Goal: Information Seeking & Learning: Learn about a topic

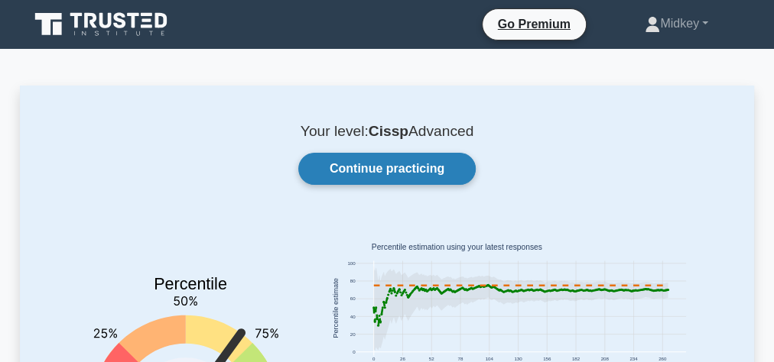
click at [430, 165] on link "Continue practicing" at bounding box center [386, 169] width 177 height 32
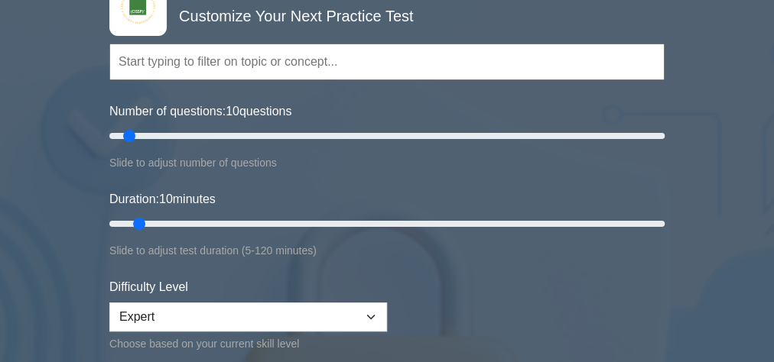
scroll to position [122, 0]
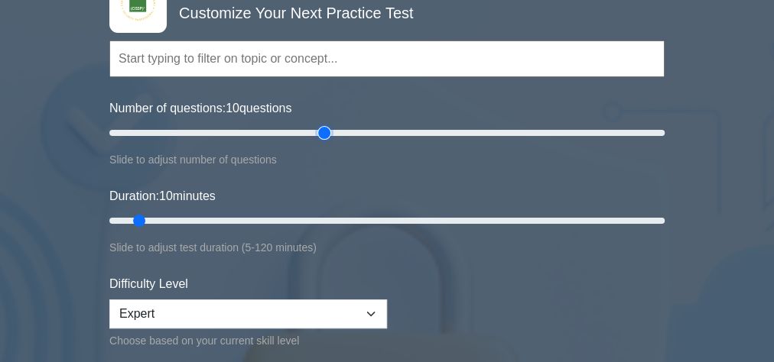
click at [327, 133] on input "Number of questions: 10 questions" at bounding box center [386, 133] width 555 height 18
click at [295, 131] on input "Number of questions: 80 questions" at bounding box center [386, 133] width 555 height 18
click at [278, 131] on input "Number of questions: 70 questions" at bounding box center [386, 133] width 555 height 18
type input "60"
click at [266, 133] on input "Number of questions: 60 questions" at bounding box center [386, 133] width 555 height 18
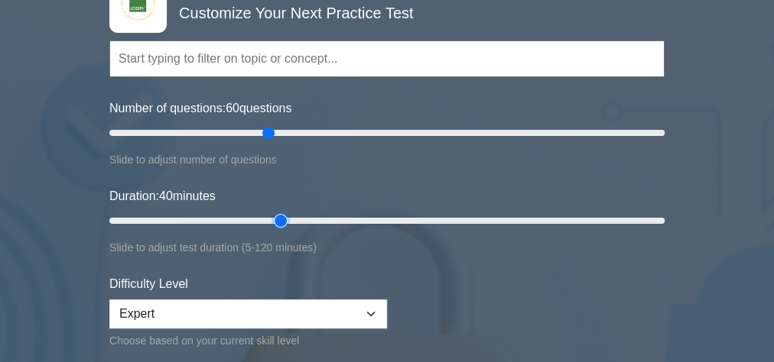
click at [279, 217] on input "Duration: 40 minutes" at bounding box center [386, 221] width 555 height 18
click at [330, 216] on input "Duration: 40 minutes" at bounding box center [386, 221] width 555 height 18
click at [350, 216] on input "Duration: 50 minutes" at bounding box center [386, 221] width 555 height 18
type input "60"
click at [384, 217] on input "Duration: 55 minutes" at bounding box center [386, 221] width 555 height 18
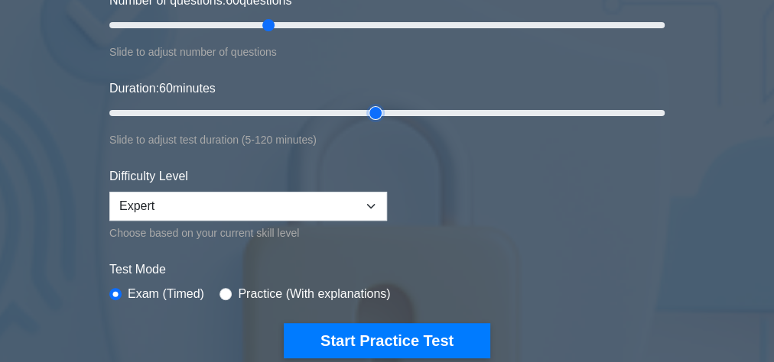
scroll to position [367, 0]
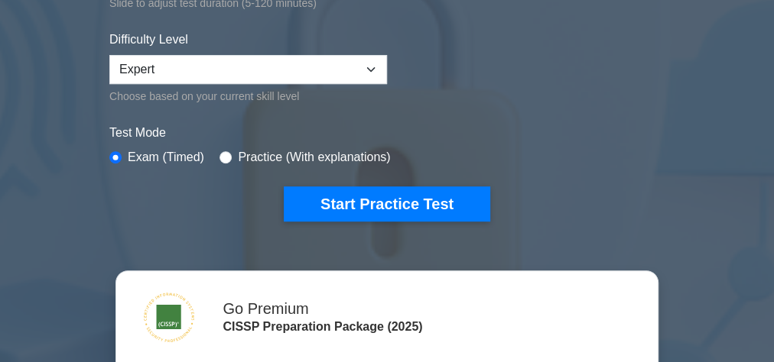
click at [59, 183] on div "CISSP Customize Your Next Practice Test Topics Security and Risk Management Ass…" at bounding box center [387, 166] width 774 height 944
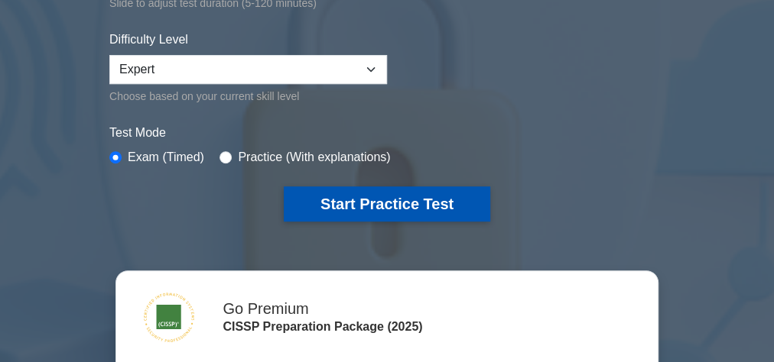
click at [415, 203] on button "Start Practice Test" at bounding box center [387, 204] width 206 height 35
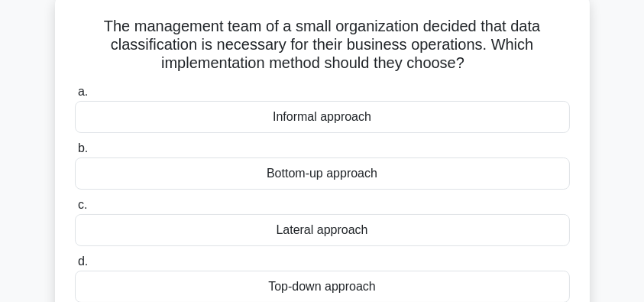
scroll to position [71, 0]
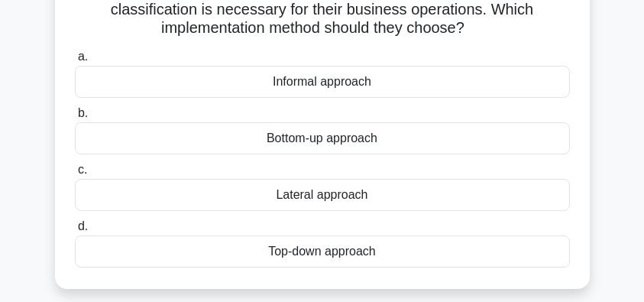
click at [401, 255] on div "Top-down approach" at bounding box center [322, 251] width 495 height 32
click at [75, 232] on input "d. Top-down approach" at bounding box center [75, 227] width 0 height 10
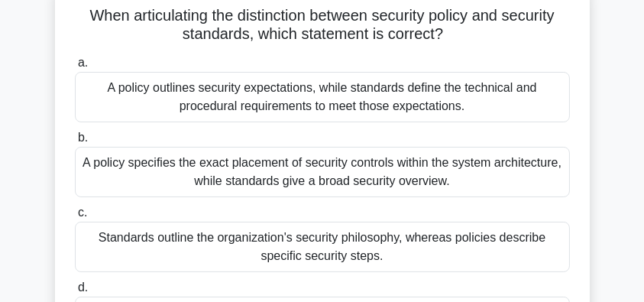
scroll to position [153, 0]
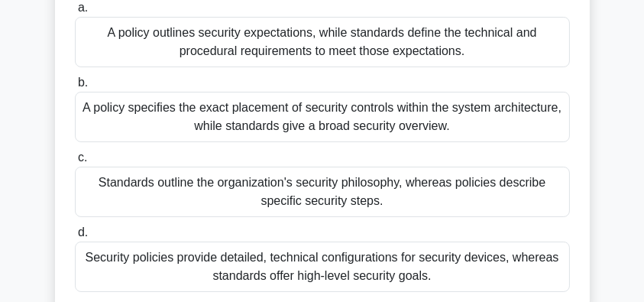
click at [540, 43] on div "A policy outlines security expectations, while standards define the technical a…" at bounding box center [322, 42] width 495 height 50
click at [75, 13] on input "a. A policy outlines security expectations, while standards define the technica…" at bounding box center [75, 8] width 0 height 10
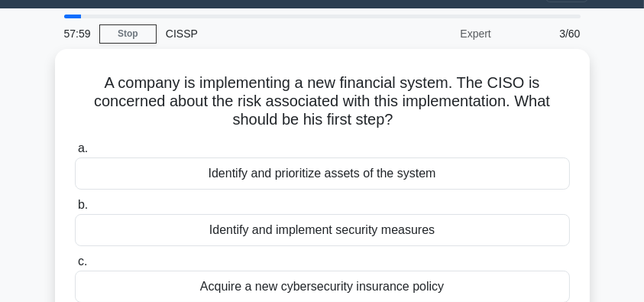
scroll to position [102, 0]
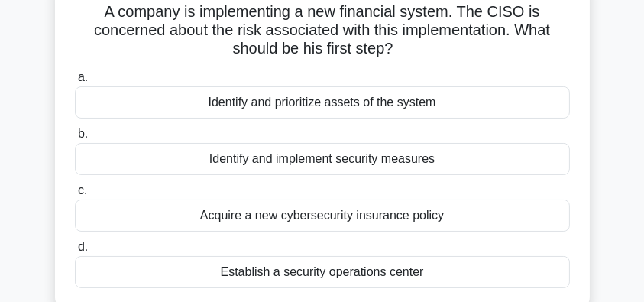
click at [480, 102] on div "Identify and prioritize assets of the system" at bounding box center [322, 102] width 495 height 32
click at [75, 83] on input "a. Identify and prioritize assets of the system" at bounding box center [75, 78] width 0 height 10
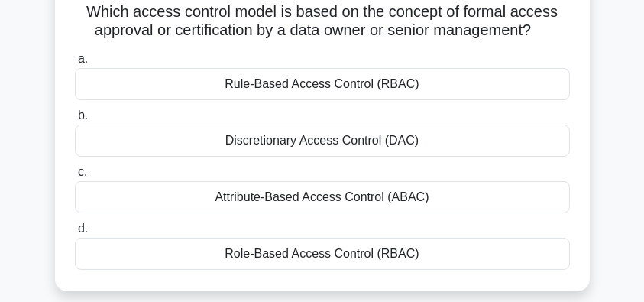
click at [349, 203] on div "Attribute-Based Access Control (ABAC)" at bounding box center [322, 197] width 495 height 32
click at [75, 177] on input "c. Attribute-Based Access Control (ABAC)" at bounding box center [75, 172] width 0 height 10
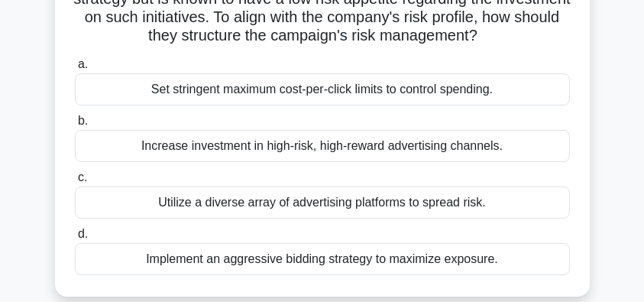
scroll to position [153, 0]
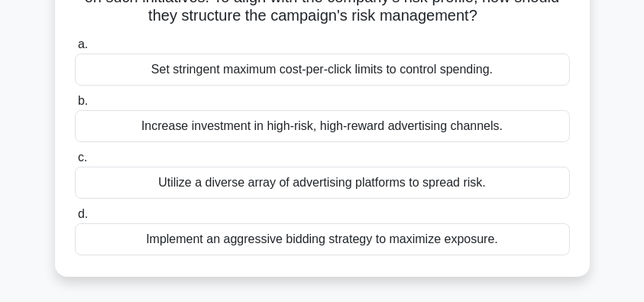
click at [534, 133] on div "Increase investment in high-risk, high-reward advertising channels." at bounding box center [322, 126] width 495 height 32
click at [75, 106] on input "b. Increase investment in high-risk, high-reward advertising channels." at bounding box center [75, 101] width 0 height 10
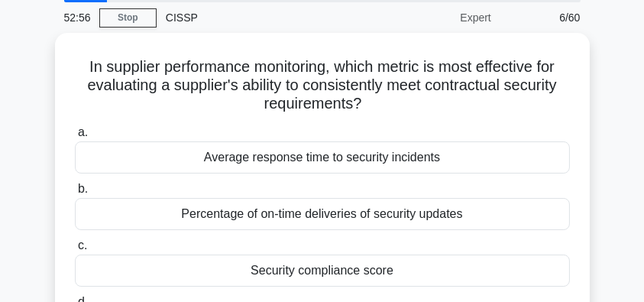
scroll to position [102, 0]
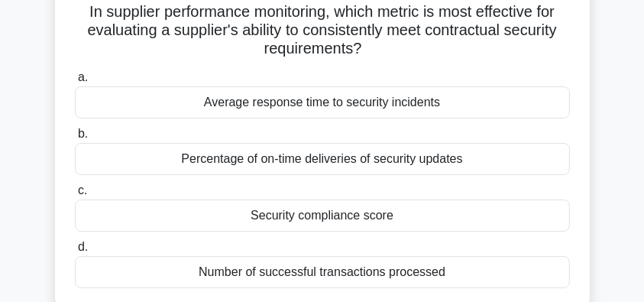
click at [424, 222] on div "Security compliance score" at bounding box center [322, 216] width 495 height 32
click at [75, 196] on input "c. Security compliance score" at bounding box center [75, 191] width 0 height 10
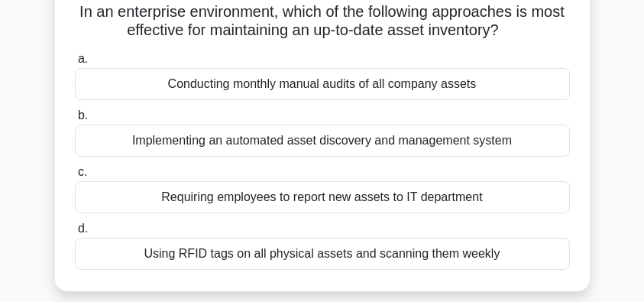
click at [529, 145] on div "Implementing an automated asset discovery and management system" at bounding box center [322, 141] width 495 height 32
click at [75, 121] on input "b. Implementing an automated asset discovery and management system" at bounding box center [75, 116] width 0 height 10
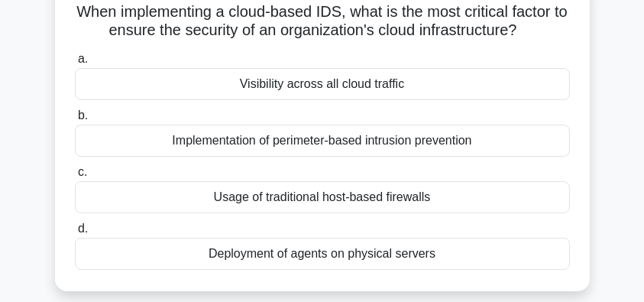
click at [431, 199] on div "Usage of traditional host-based firewalls" at bounding box center [322, 197] width 495 height 32
click at [75, 177] on input "c. Usage of traditional host-based firewalls" at bounding box center [75, 172] width 0 height 10
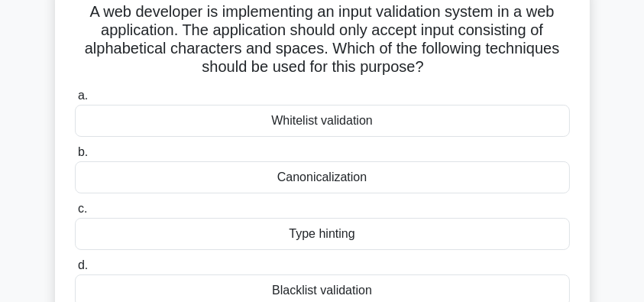
click at [376, 174] on div "Canonicalization" at bounding box center [322, 177] width 495 height 32
click at [75, 157] on input "b. Canonicalization" at bounding box center [75, 153] width 0 height 10
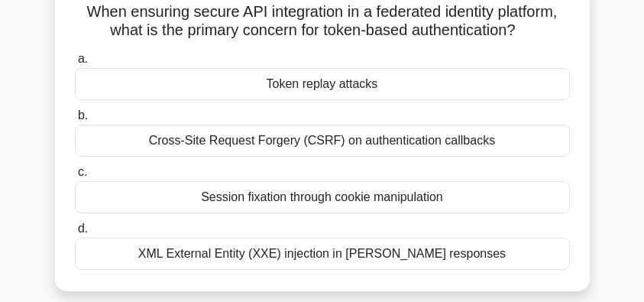
click at [488, 255] on div "XML External Entity (XXE) injection in SAML responses" at bounding box center [322, 254] width 495 height 32
click at [75, 234] on input "d. XML External Entity (XXE) injection in SAML responses" at bounding box center [75, 229] width 0 height 10
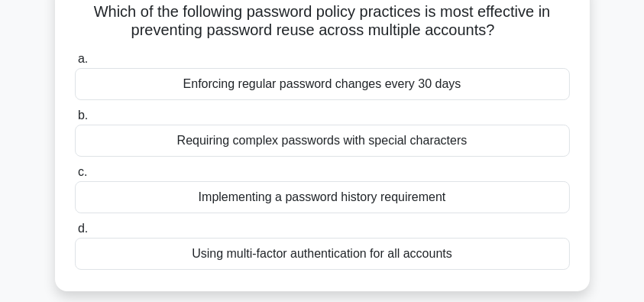
click at [307, 200] on div "Implementing a password history requirement" at bounding box center [322, 197] width 495 height 32
click at [75, 177] on input "c. Implementing a password history requirement" at bounding box center [75, 172] width 0 height 10
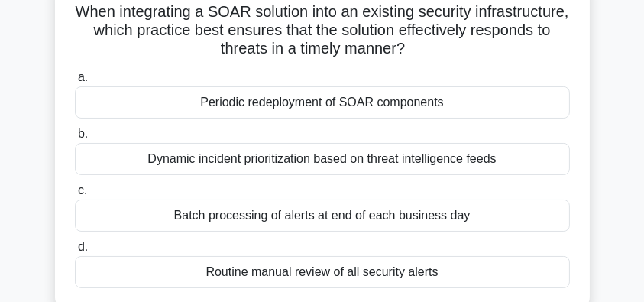
click at [360, 164] on div "Dynamic incident prioritization based on threat intelligence feeds" at bounding box center [322, 159] width 495 height 32
click at [75, 139] on input "b. Dynamic incident prioritization based on threat intelligence feeds" at bounding box center [75, 134] width 0 height 10
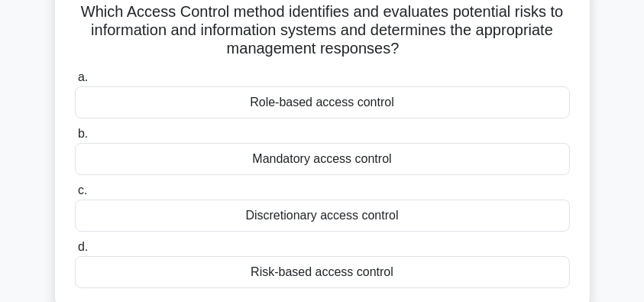
click at [363, 276] on div "Risk-based access control" at bounding box center [322, 272] width 495 height 32
click at [75, 252] on input "d. Risk-based access control" at bounding box center [75, 247] width 0 height 10
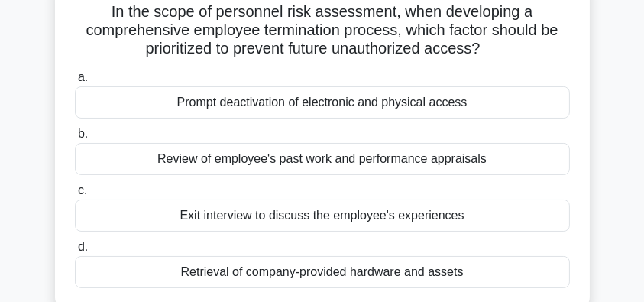
click at [321, 274] on div "Retrieval of company-provided hardware and assets" at bounding box center [322, 272] width 495 height 32
click at [75, 252] on input "d. Retrieval of company-provided hardware and assets" at bounding box center [75, 247] width 0 height 10
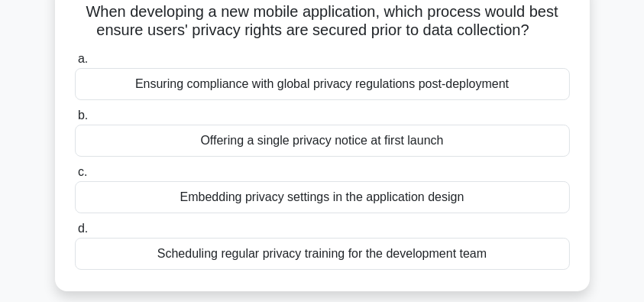
click at [530, 196] on div "Embedding privacy settings in the application design" at bounding box center [322, 197] width 495 height 32
click at [75, 177] on input "c. Embedding privacy settings in the application design" at bounding box center [75, 172] width 0 height 10
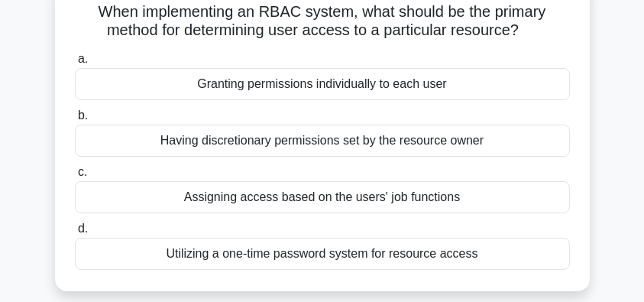
click at [394, 197] on div "Assigning access based on the users' job functions" at bounding box center [322, 197] width 495 height 32
click at [75, 177] on input "c. Assigning access based on the users' job functions" at bounding box center [75, 172] width 0 height 10
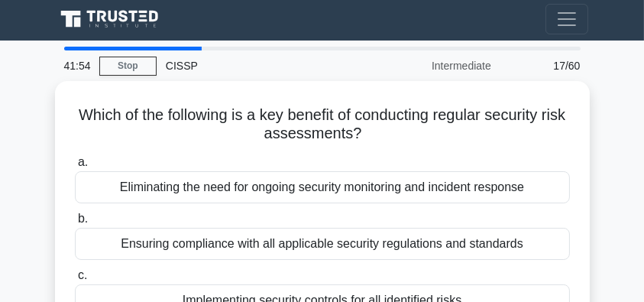
scroll to position [0, 0]
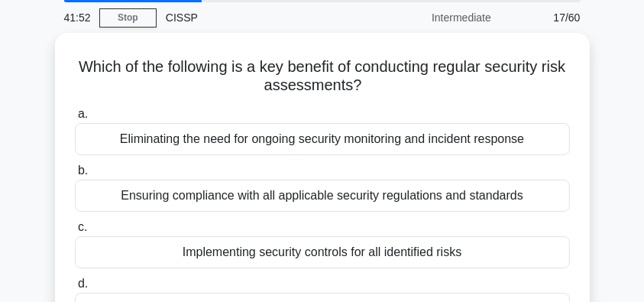
scroll to position [102, 0]
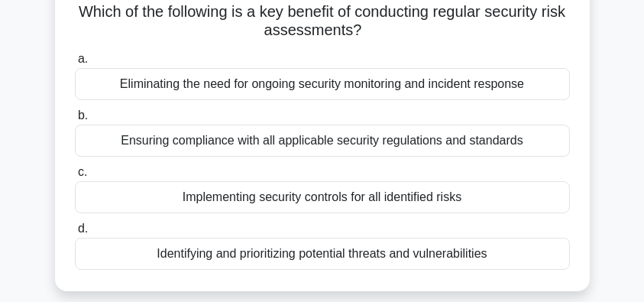
click at [521, 138] on div "Ensuring compliance with all applicable security regulations and standards" at bounding box center [322, 141] width 495 height 32
click at [75, 121] on input "b. Ensuring compliance with all applicable security regulations and standards" at bounding box center [75, 116] width 0 height 10
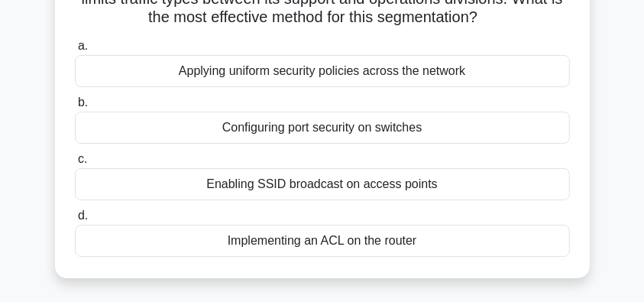
scroll to position [153, 0]
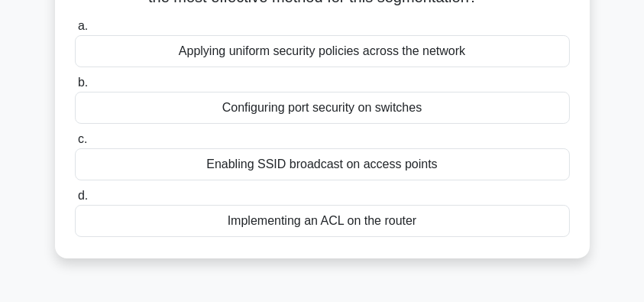
click at [456, 226] on div "Implementing an ACL on the router" at bounding box center [322, 221] width 495 height 32
click at [75, 201] on input "d. Implementing an ACL on the router" at bounding box center [75, 196] width 0 height 10
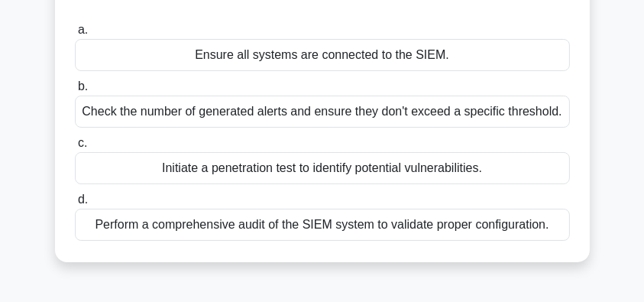
scroll to position [102, 0]
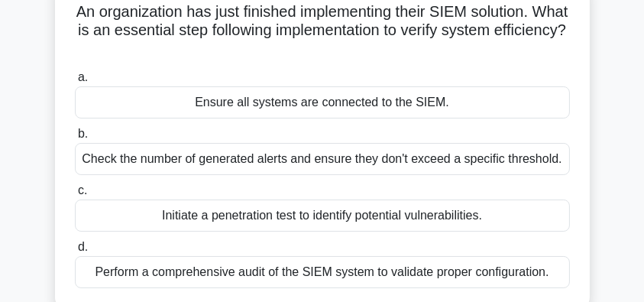
click at [486, 273] on div "Perform a comprehensive audit of the SIEM system to validate proper configurati…" at bounding box center [322, 272] width 495 height 32
click at [75, 252] on input "d. Perform a comprehensive audit of the SIEM system to validate proper configur…" at bounding box center [75, 247] width 0 height 10
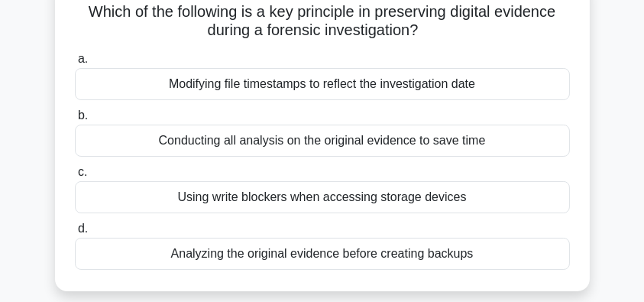
click at [468, 199] on div "Using write blockers when accessing storage devices" at bounding box center [322, 197] width 495 height 32
click at [75, 177] on input "c. Using write blockers when accessing storage devices" at bounding box center [75, 172] width 0 height 10
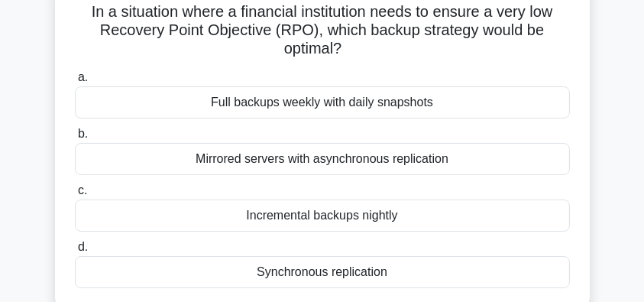
click at [463, 101] on div "Full backups weekly with daily snapshots" at bounding box center [322, 102] width 495 height 32
click at [75, 83] on input "a. Full backups weekly with daily snapshots" at bounding box center [75, 78] width 0 height 10
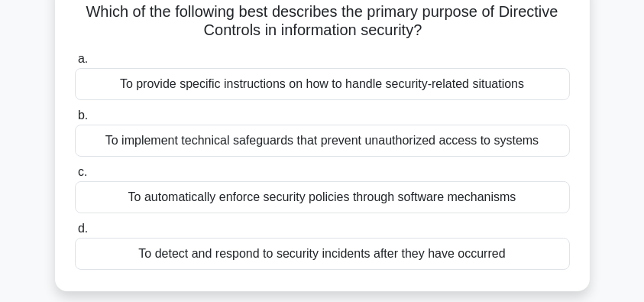
click at [425, 89] on div "To provide specific instructions on how to handle security-related situations" at bounding box center [322, 84] width 495 height 32
click at [75, 64] on input "a. To provide specific instructions on how to handle security-related situations" at bounding box center [75, 59] width 0 height 10
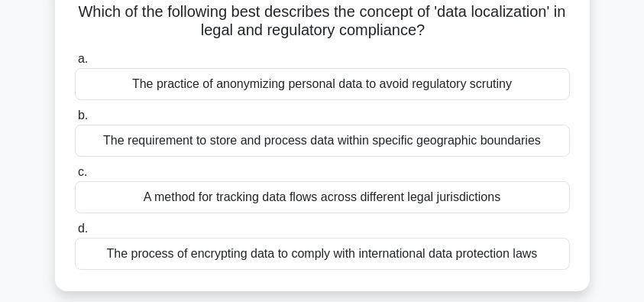
click at [505, 200] on div "A method for tracking data flows across different legal jurisdictions" at bounding box center [322, 197] width 495 height 32
click at [75, 177] on input "c. A method for tracking data flows across different legal jurisdictions" at bounding box center [75, 172] width 0 height 10
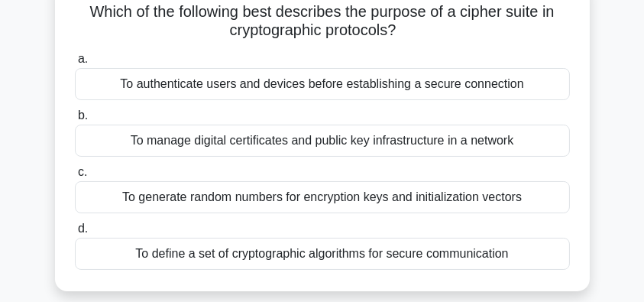
click at [374, 258] on div "To define a set of cryptographic algorithms for secure communication" at bounding box center [322, 254] width 495 height 32
click at [75, 234] on input "d. To define a set of cryptographic algorithms for secure communication" at bounding box center [75, 229] width 0 height 10
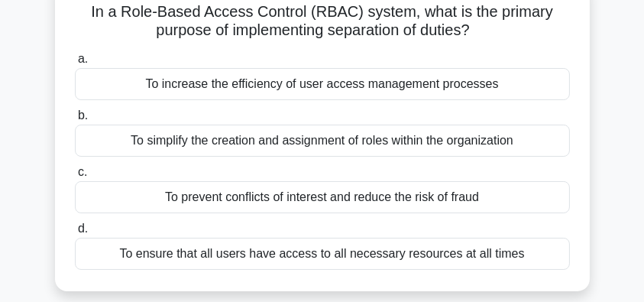
click at [527, 198] on div "To prevent conflicts of interest and reduce the risk of fraud" at bounding box center [322, 197] width 495 height 32
click at [75, 177] on input "c. To prevent conflicts of interest and reduce the risk of fraud" at bounding box center [75, 172] width 0 height 10
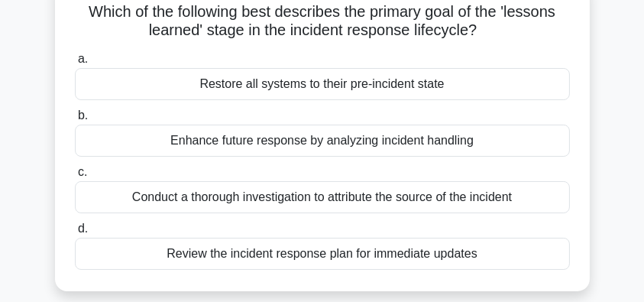
click at [552, 199] on div "Conduct a thorough investigation to attribute the source of the incident" at bounding box center [322, 197] width 495 height 32
click at [75, 177] on input "c. Conduct a thorough investigation to attribute the source of the incident" at bounding box center [75, 172] width 0 height 10
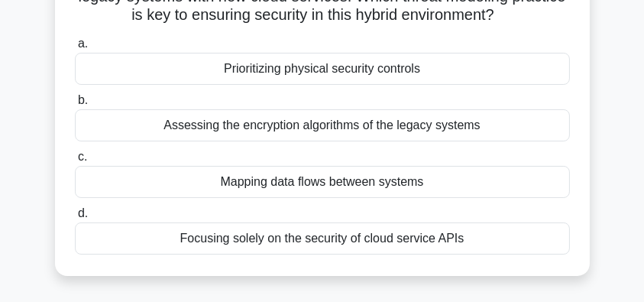
scroll to position [155, 0]
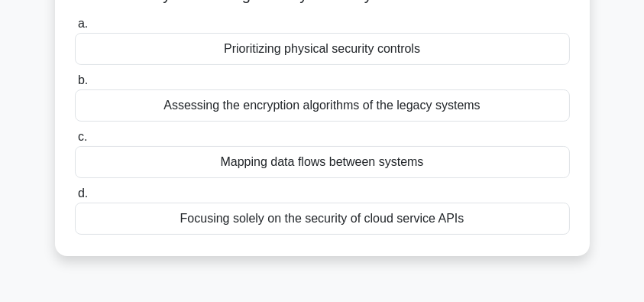
click at [459, 178] on div "Mapping data flows between systems" at bounding box center [322, 162] width 495 height 32
click at [75, 142] on input "c. Mapping data flows between systems" at bounding box center [75, 137] width 0 height 10
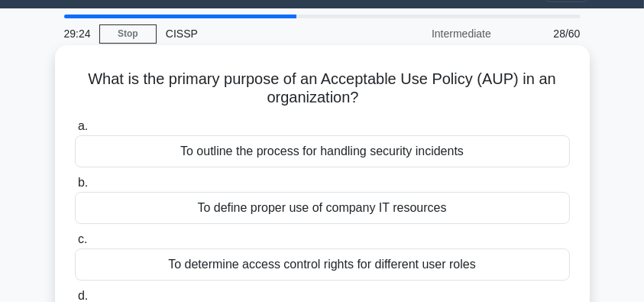
scroll to position [102, 0]
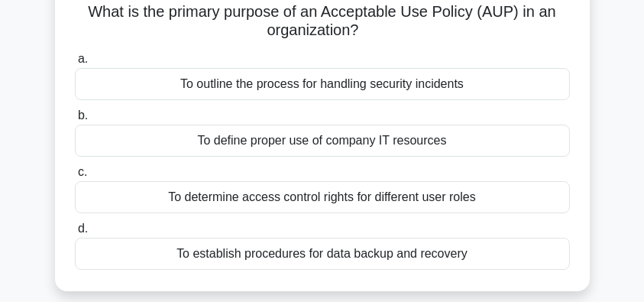
click at [531, 198] on div "To determine access control rights for different user roles" at bounding box center [322, 197] width 495 height 32
click at [75, 177] on input "c. To determine access control rights for different user roles" at bounding box center [75, 172] width 0 height 10
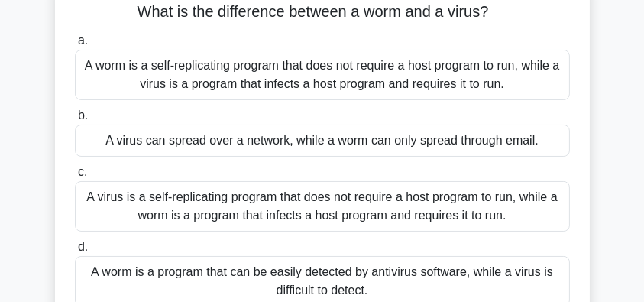
click at [486, 83] on div "A worm is a self-replicating program that does not require a host program to ru…" at bounding box center [322, 75] width 495 height 50
click at [75, 46] on input "a. A worm is a self-replicating program that does not require a host program to…" at bounding box center [75, 41] width 0 height 10
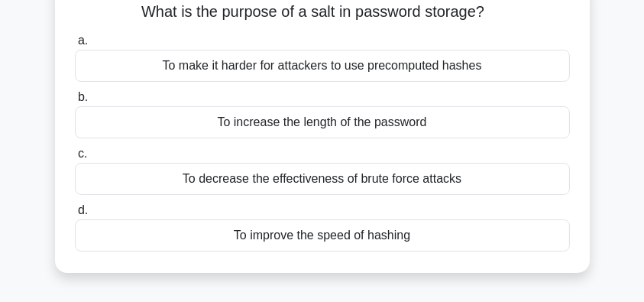
click at [529, 69] on div "To make it harder for attackers to use precomputed hashes" at bounding box center [322, 66] width 495 height 32
click at [75, 46] on input "a. To make it harder for attackers to use precomputed hashes" at bounding box center [75, 41] width 0 height 10
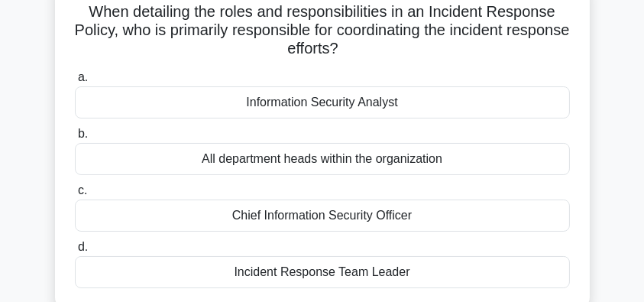
click at [371, 276] on div "Incident Response Team Leader" at bounding box center [322, 272] width 495 height 32
click at [75, 252] on input "d. Incident Response Team Leader" at bounding box center [75, 247] width 0 height 10
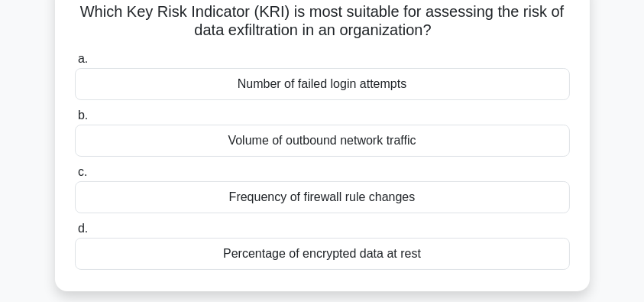
click at [458, 81] on div "Number of failed login attempts" at bounding box center [322, 84] width 495 height 32
click at [75, 64] on input "a. Number of failed login attempts" at bounding box center [75, 59] width 0 height 10
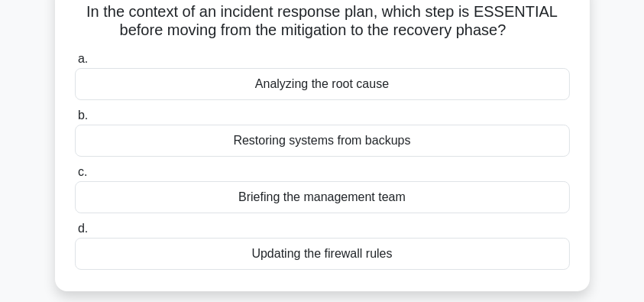
click at [370, 86] on div "Analyzing the root cause" at bounding box center [322, 84] width 495 height 32
click at [75, 64] on input "a. Analyzing the root cause" at bounding box center [75, 59] width 0 height 10
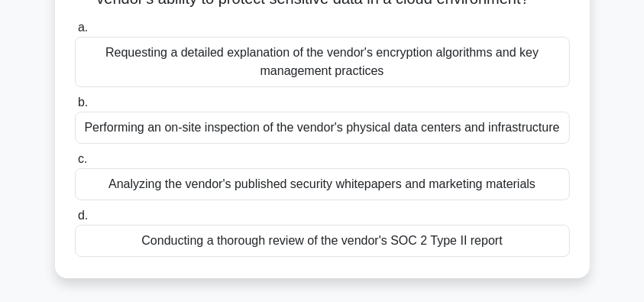
scroll to position [153, 0]
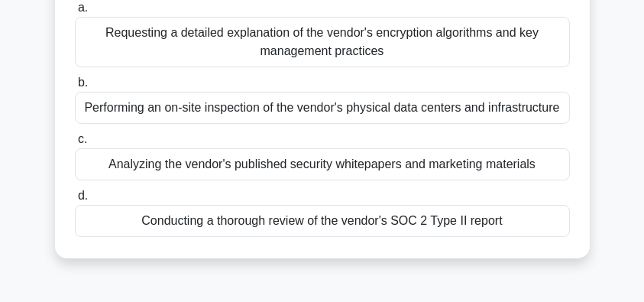
click at [442, 229] on div "Conducting a thorough review of the vendor's SOC 2 Type II report" at bounding box center [322, 221] width 495 height 32
click at [75, 201] on input "d. Conducting a thorough review of the vendor's SOC 2 Type II report" at bounding box center [75, 196] width 0 height 10
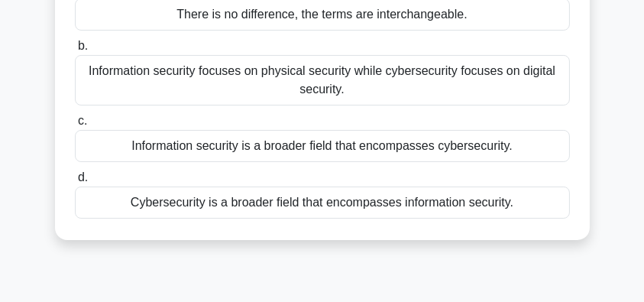
click at [513, 162] on div "Information security is a broader field that encompasses cybersecurity." at bounding box center [322, 146] width 495 height 32
click at [75, 126] on input "c. Information security is a broader field that encompasses cybersecurity." at bounding box center [75, 121] width 0 height 10
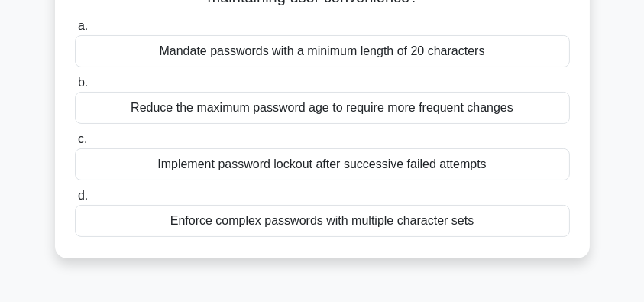
click at [552, 166] on div "Implement password lockout after successive failed attempts" at bounding box center [322, 164] width 495 height 32
click at [75, 144] on input "c. Implement password lockout after successive failed attempts" at bounding box center [75, 140] width 0 height 10
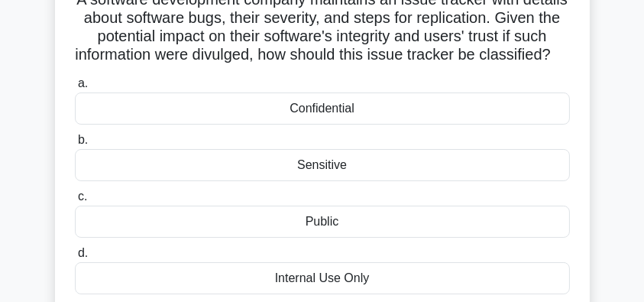
scroll to position [102, 0]
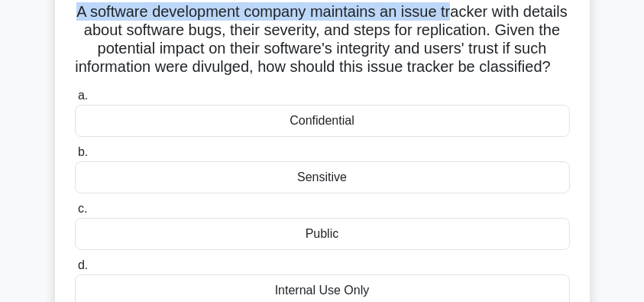
drag, startPoint x: 89, startPoint y: 8, endPoint x: 479, endPoint y: 15, distance: 390.7
click at [479, 15] on h5 "A software development company maintains an issue tracker with details about so…" at bounding box center [322, 39] width 498 height 75
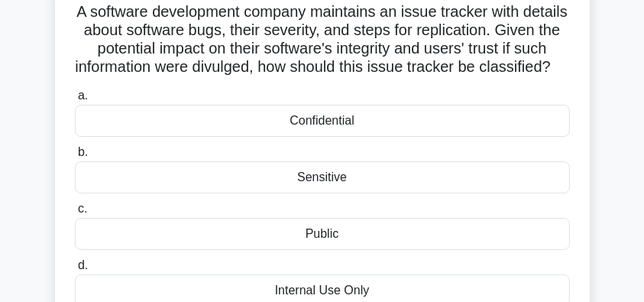
click at [223, 28] on h5 "A software development company maintains an issue tracker with details about so…" at bounding box center [322, 39] width 498 height 75
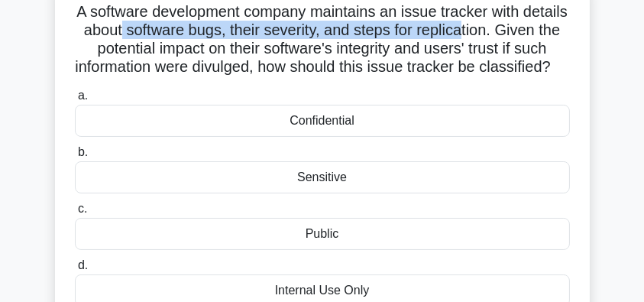
drag, startPoint x: 177, startPoint y: 29, endPoint x: 527, endPoint y: 34, distance: 350.2
click at [527, 34] on h5 "A software development company maintains an issue tracker with details about so…" at bounding box center [322, 39] width 498 height 75
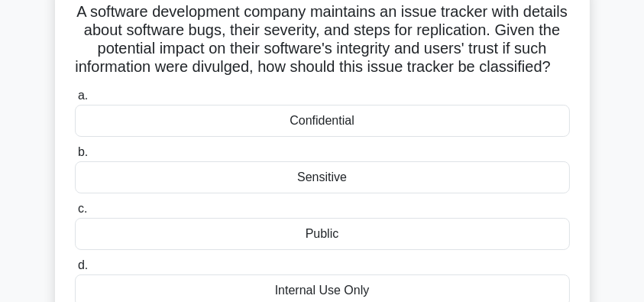
click at [443, 137] on div "Confidential" at bounding box center [322, 121] width 495 height 32
click at [75, 101] on input "a. Confidential" at bounding box center [75, 96] width 0 height 10
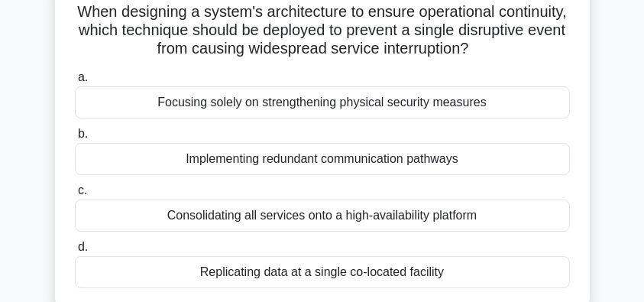
click at [507, 161] on div "Implementing redundant communication pathways" at bounding box center [322, 159] width 495 height 32
click at [75, 139] on input "b. Implementing redundant communication pathways" at bounding box center [75, 134] width 0 height 10
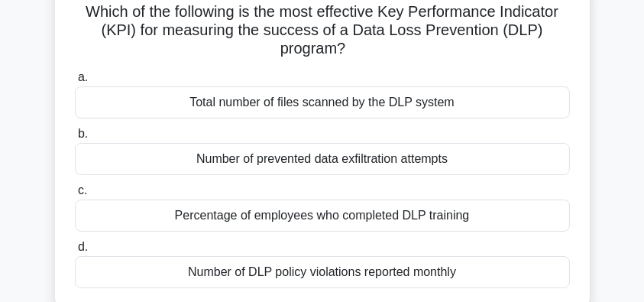
click at [487, 161] on div "Number of prevented data exfiltration attempts" at bounding box center [322, 159] width 495 height 32
click at [75, 139] on input "b. Number of prevented data exfiltration attempts" at bounding box center [75, 134] width 0 height 10
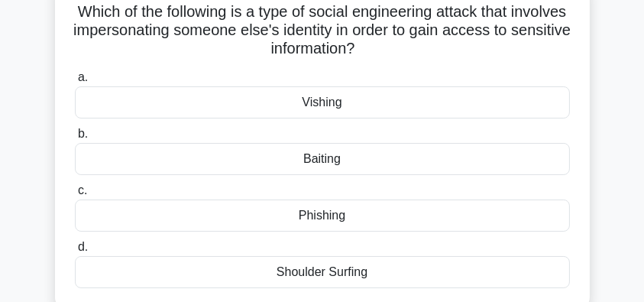
click at [361, 219] on div "Phishing" at bounding box center [322, 216] width 495 height 32
click at [75, 196] on input "c. Phishing" at bounding box center [75, 191] width 0 height 10
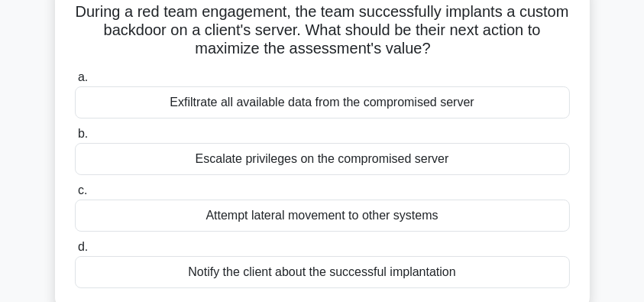
click at [454, 161] on div "Escalate privileges on the compromised server" at bounding box center [322, 159] width 495 height 32
click at [75, 139] on input "b. Escalate privileges on the compromised server" at bounding box center [75, 134] width 0 height 10
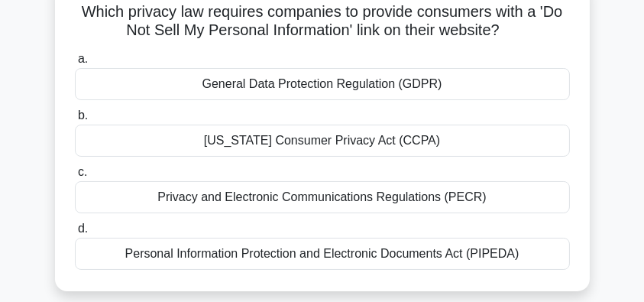
click at [425, 141] on div "California Consumer Privacy Act (CCPA)" at bounding box center [322, 141] width 495 height 32
click at [75, 121] on input "b. California Consumer Privacy Act (CCPA)" at bounding box center [75, 116] width 0 height 10
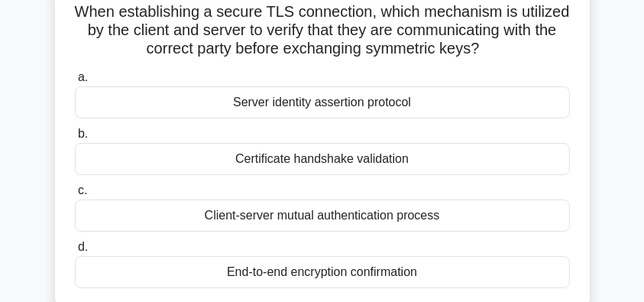
click at [540, 159] on div "Certificate handshake validation" at bounding box center [322, 159] width 495 height 32
click at [75, 139] on input "b. Certificate handshake validation" at bounding box center [75, 134] width 0 height 10
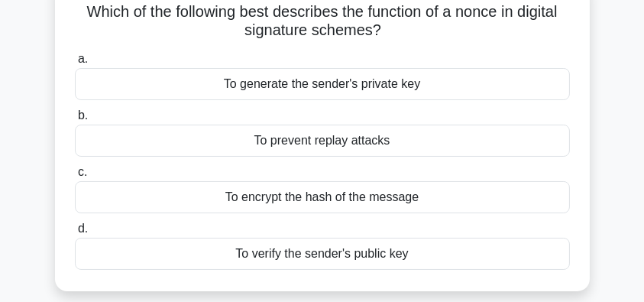
click at [427, 200] on div "To encrypt the hash of the message" at bounding box center [322, 197] width 495 height 32
click at [75, 177] on input "c. To encrypt the hash of the message" at bounding box center [75, 172] width 0 height 10
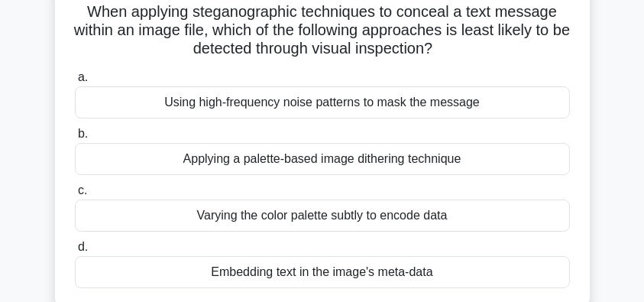
click at [433, 106] on div "Using high-frequency noise patterns to mask the message" at bounding box center [322, 102] width 495 height 32
click at [75, 83] on input "a. Using high-frequency noise patterns to mask the message" at bounding box center [75, 78] width 0 height 10
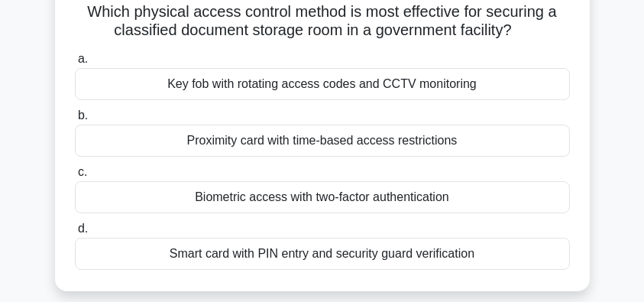
click at [498, 193] on div "Biometric access with two-factor authentication" at bounding box center [322, 197] width 495 height 32
click at [75, 177] on input "c. Biometric access with two-factor authentication" at bounding box center [75, 172] width 0 height 10
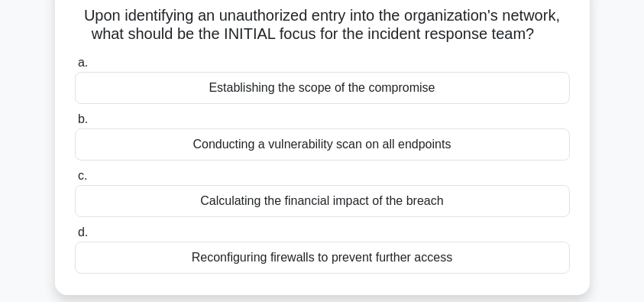
scroll to position [153, 0]
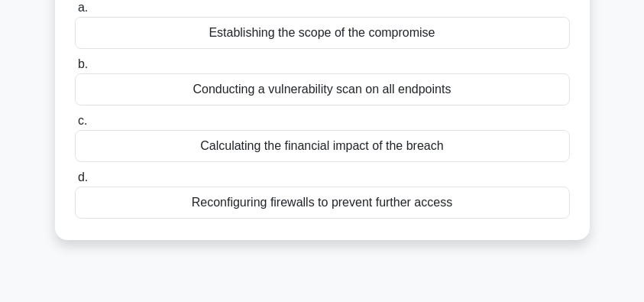
click at [505, 162] on div "Calculating the financial impact of the breach" at bounding box center [322, 146] width 495 height 32
click at [75, 126] on input "c. Calculating the financial impact of the breach" at bounding box center [75, 121] width 0 height 10
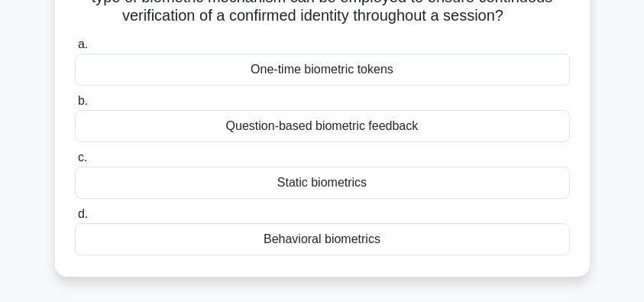
click at [466, 239] on div "Behavioral biometrics" at bounding box center [322, 239] width 495 height 32
click at [75, 219] on input "d. Behavioral biometrics" at bounding box center [75, 214] width 0 height 10
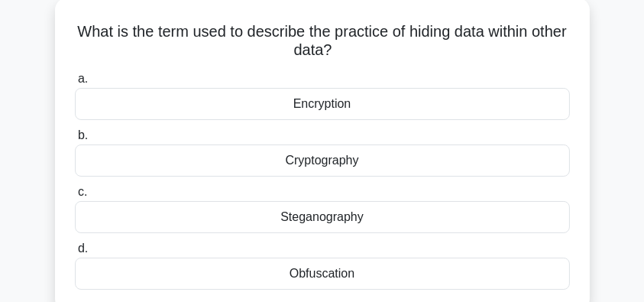
scroll to position [102, 0]
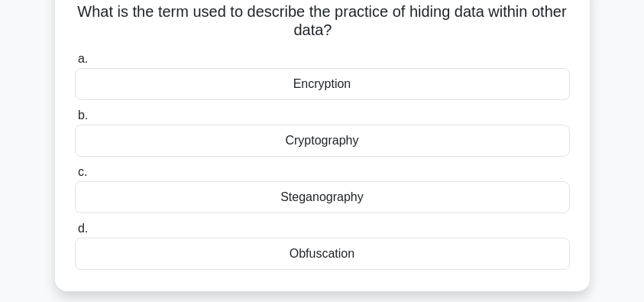
click at [445, 201] on div "Steganography" at bounding box center [322, 197] width 495 height 32
click at [75, 177] on input "c. Steganography" at bounding box center [75, 172] width 0 height 10
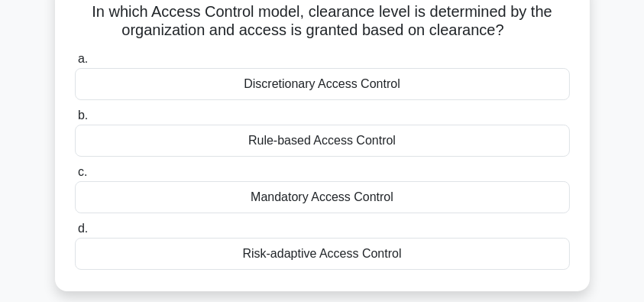
click at [438, 201] on div "Mandatory Access Control" at bounding box center [322, 197] width 495 height 32
click at [75, 177] on input "c. Mandatory Access Control" at bounding box center [75, 172] width 0 height 10
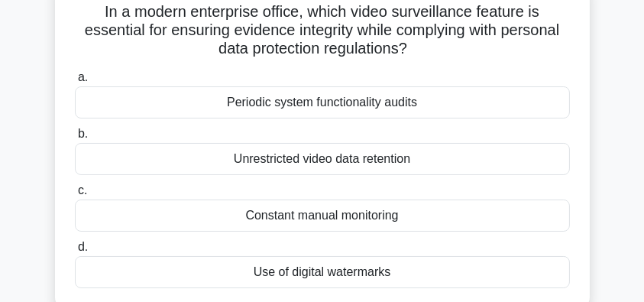
click at [422, 274] on div "Use of digital watermarks" at bounding box center [322, 272] width 495 height 32
click at [75, 252] on input "d. Use of digital watermarks" at bounding box center [75, 247] width 0 height 10
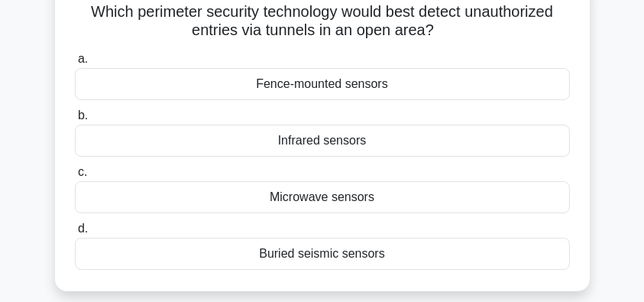
click at [367, 207] on div "Microwave sensors" at bounding box center [322, 197] width 495 height 32
click at [75, 177] on input "c. Microwave sensors" at bounding box center [75, 172] width 0 height 10
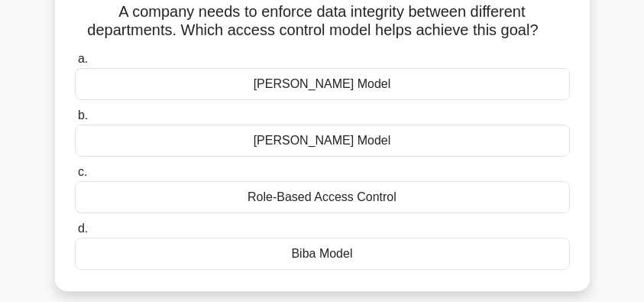
click at [372, 255] on div "Biba Model" at bounding box center [322, 254] width 495 height 32
click at [75, 234] on input "d. Biba Model" at bounding box center [75, 229] width 0 height 10
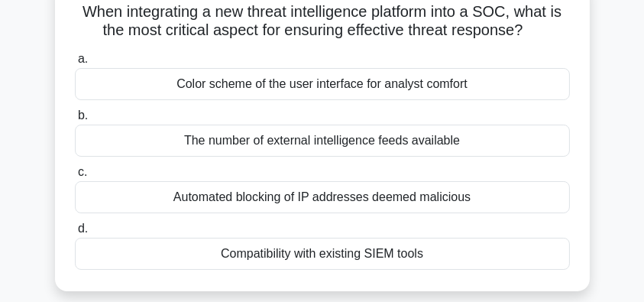
click at [475, 251] on div "Compatibility with existing SIEM tools" at bounding box center [322, 254] width 495 height 32
click at [75, 234] on input "d. Compatibility with existing SIEM tools" at bounding box center [75, 229] width 0 height 10
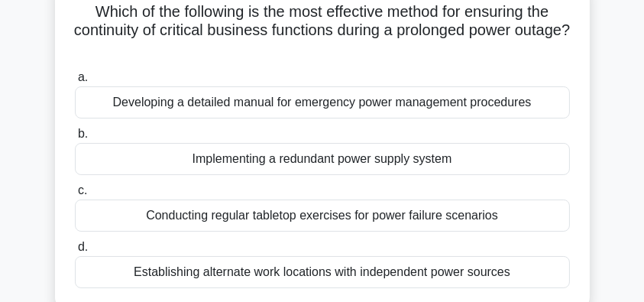
click at [549, 158] on div "Implementing a redundant power supply system" at bounding box center [322, 159] width 495 height 32
click at [75, 139] on input "b. Implementing a redundant power supply system" at bounding box center [75, 134] width 0 height 10
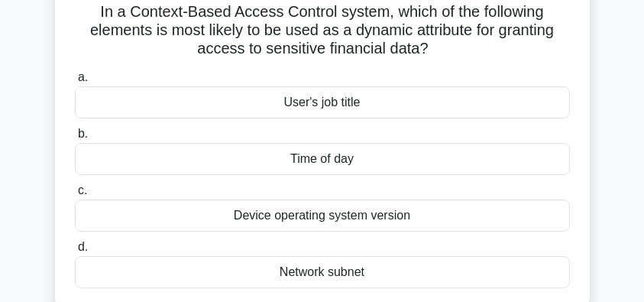
click at [503, 157] on div "Time of day" at bounding box center [322, 159] width 495 height 32
click at [75, 139] on input "b. Time of day" at bounding box center [75, 134] width 0 height 10
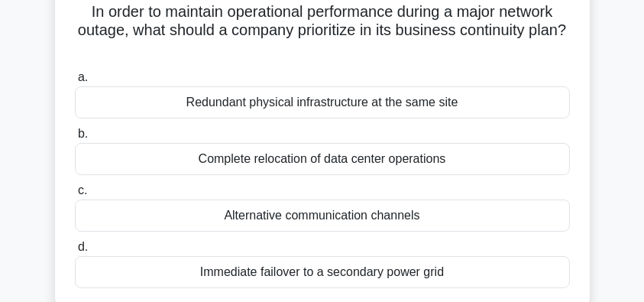
click at [430, 275] on div "Immediate failover to a secondary power grid" at bounding box center [322, 272] width 495 height 32
click at [75, 252] on input "d. Immediate failover to a secondary power grid" at bounding box center [75, 247] width 0 height 10
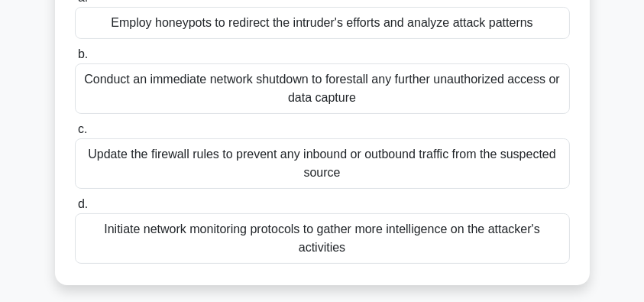
scroll to position [153, 0]
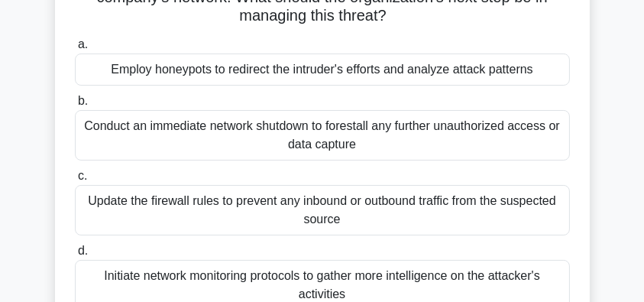
click at [534, 69] on div "Employ honeypots to redirect the intruder's efforts and analyze attack patterns" at bounding box center [322, 70] width 495 height 32
click at [75, 50] on input "a. Employ honeypots to redirect the intruder's efforts and analyze attack patte…" at bounding box center [75, 45] width 0 height 10
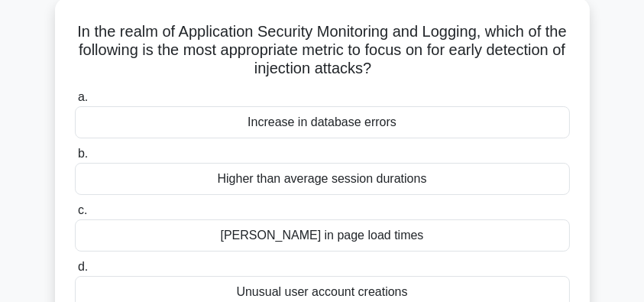
scroll to position [102, 0]
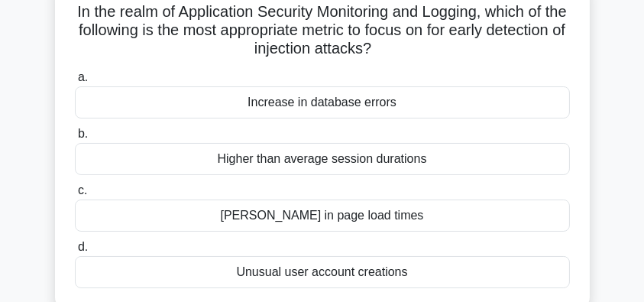
click at [415, 217] on div "Spike in page load times" at bounding box center [322, 216] width 495 height 32
click at [75, 196] on input "c. Spike in page load times" at bounding box center [75, 191] width 0 height 10
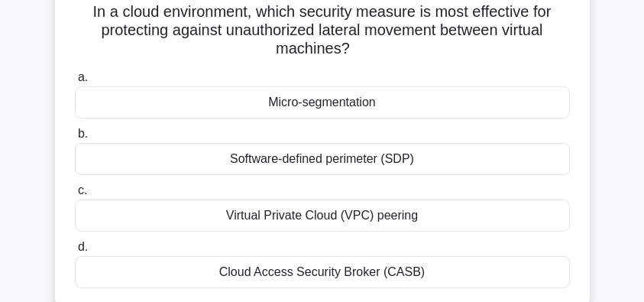
click at [471, 218] on div "Virtual Private Cloud (VPC) peering" at bounding box center [322, 216] width 495 height 32
click at [75, 196] on input "c. Virtual Private Cloud (VPC) peering" at bounding box center [75, 191] width 0 height 10
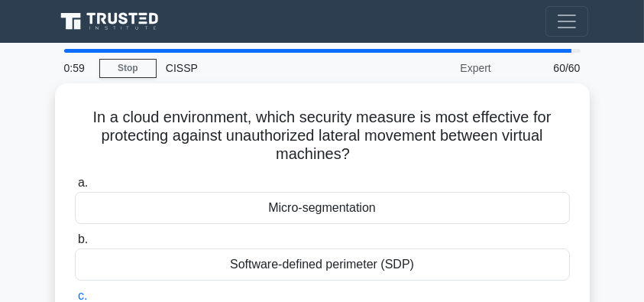
scroll to position [0, 0]
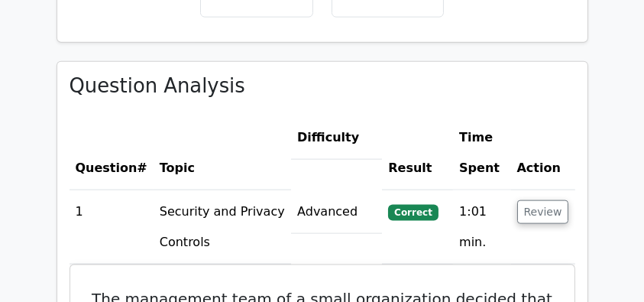
scroll to position [2038, 0]
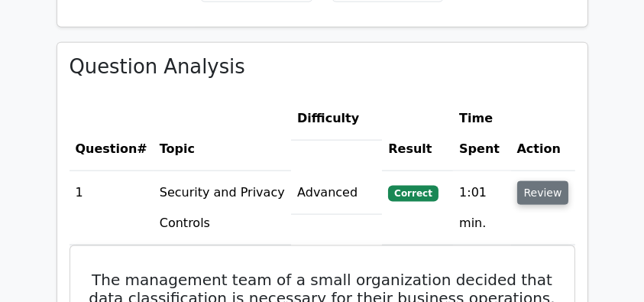
click at [538, 181] on button "Review" at bounding box center [544, 193] width 52 height 24
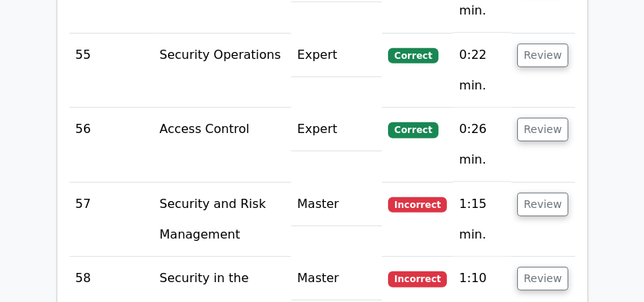
scroll to position [6625, 0]
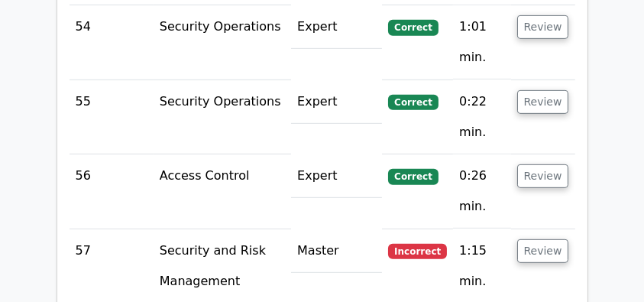
scroll to position [6523, 0]
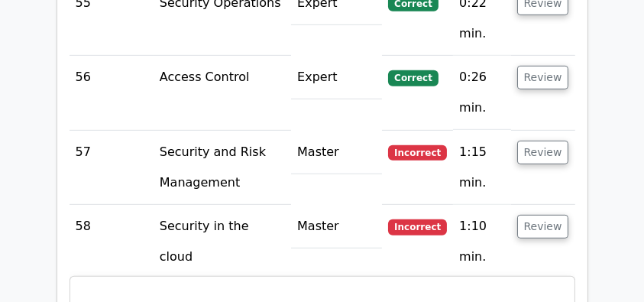
scroll to position [6625, 0]
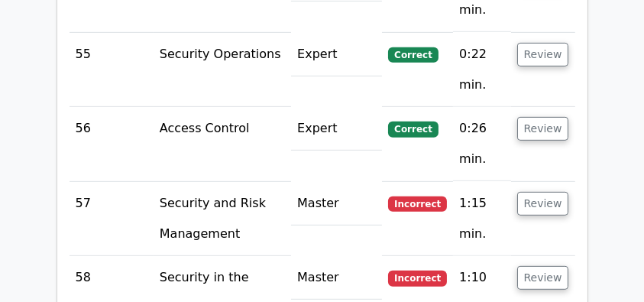
drag, startPoint x: 93, startPoint y: 9, endPoint x: 261, endPoint y: 50, distance: 172.4
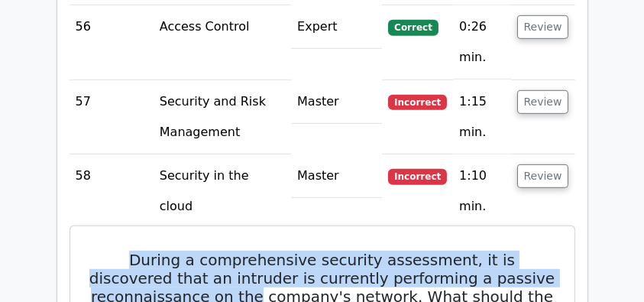
scroll to position [6727, 0]
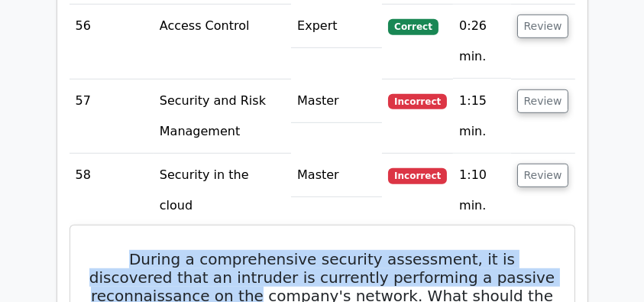
copy div "During a comprehensive security assessment, it is discovered that an intruder i…"
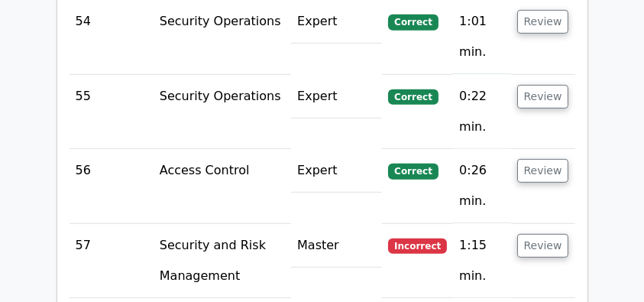
scroll to position [6523, 0]
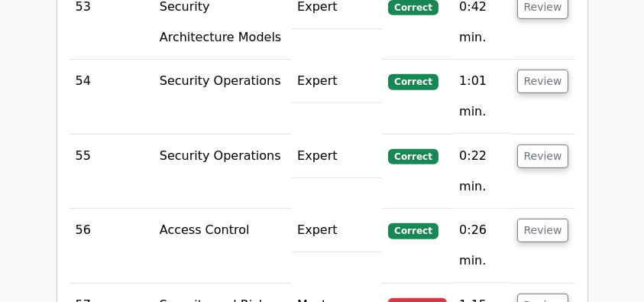
drag, startPoint x: 95, startPoint y: 109, endPoint x: 518, endPoint y: 163, distance: 427.0
drag, startPoint x: 535, startPoint y: 167, endPoint x: 90, endPoint y: 103, distance: 449.5
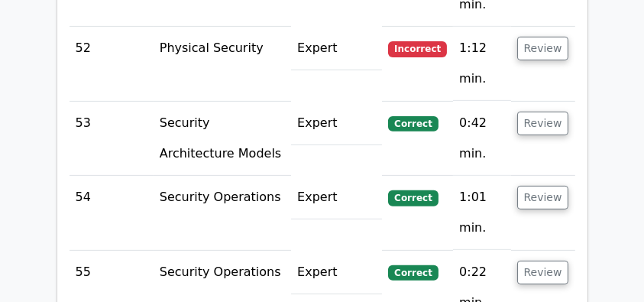
scroll to position [6370, 0]
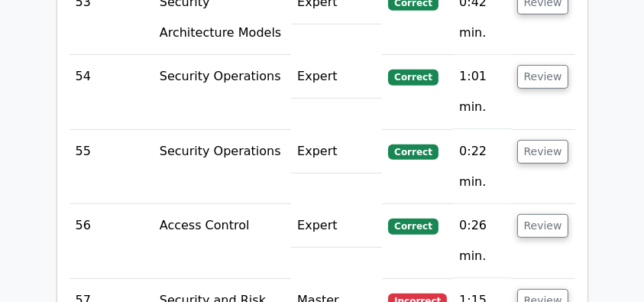
scroll to position [6523, 0]
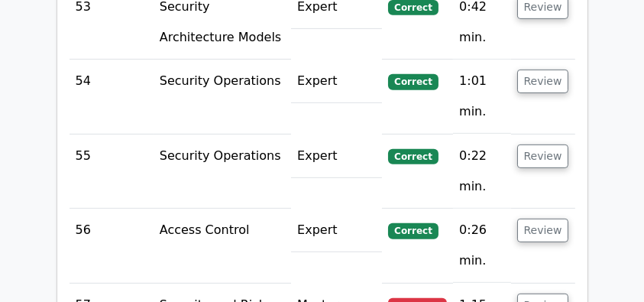
drag, startPoint x: 96, startPoint y: 35, endPoint x: 492, endPoint y: 271, distance: 460.4
copy div "In order to maintain operational performance during a major network outage, wha…"
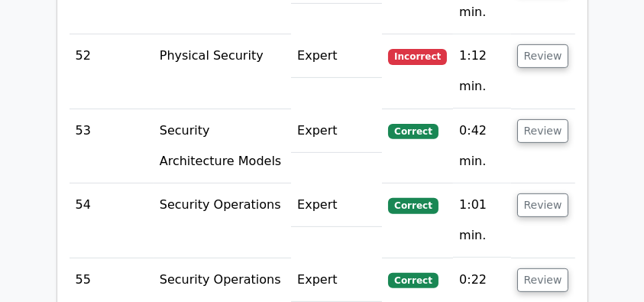
scroll to position [6268, 0]
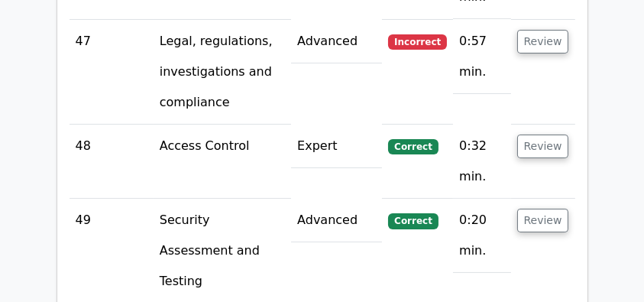
scroll to position [5911, 0]
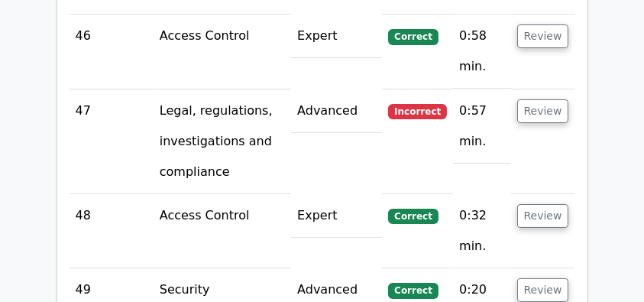
drag, startPoint x: 550, startPoint y: 192, endPoint x: 503, endPoint y: 192, distance: 46.6
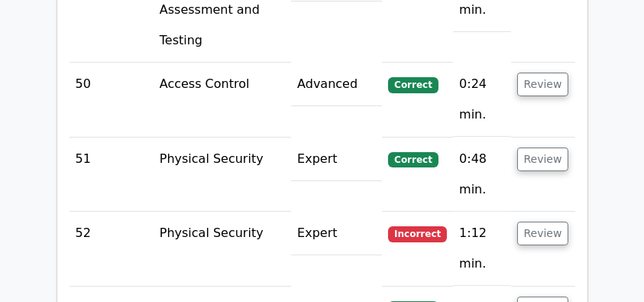
scroll to position [6217, 0]
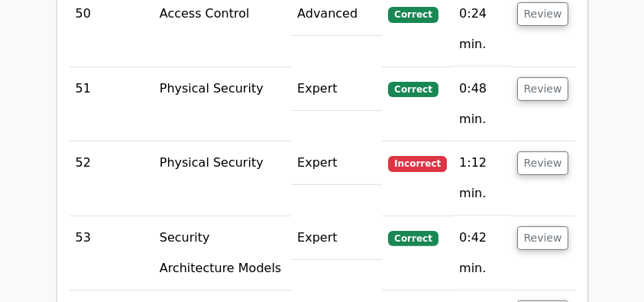
scroll to position [6268, 0]
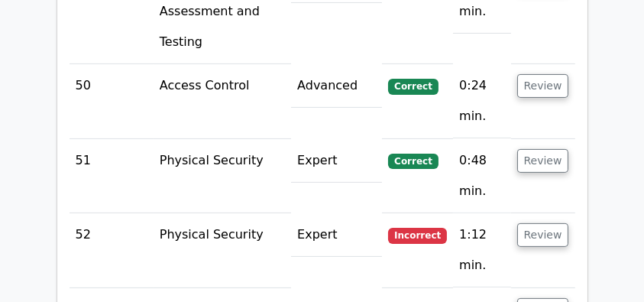
scroll to position [6217, 0]
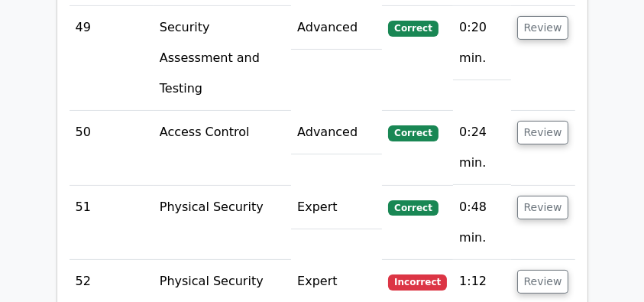
scroll to position [6116, 0]
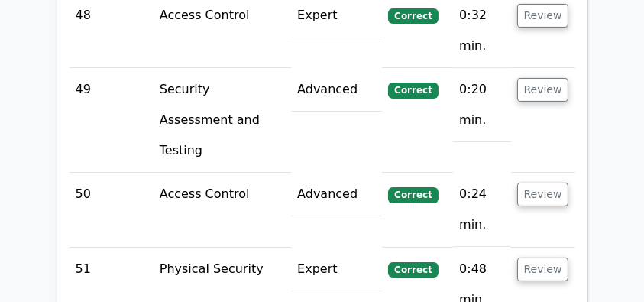
scroll to position [5963, 0]
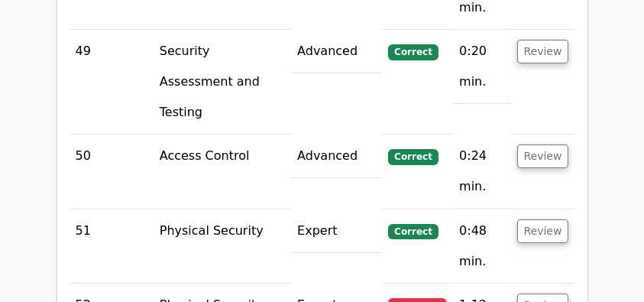
scroll to position [6166, 0]
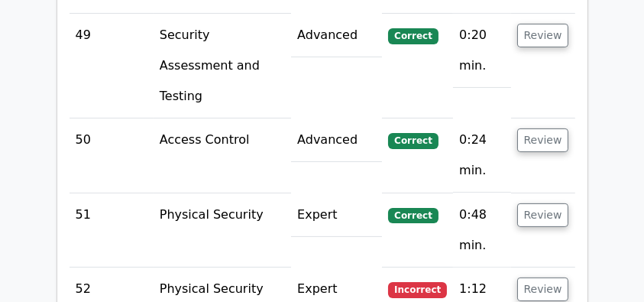
drag, startPoint x: 108, startPoint y: 17, endPoint x: 471, endPoint y: 242, distance: 427.0
copy div "Which perimeter security technology would best detect unauthorized entries via …"
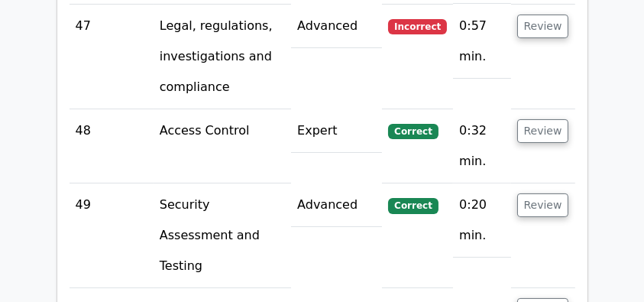
scroll to position [5911, 0]
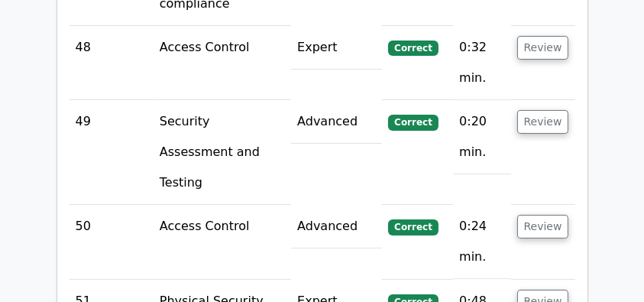
scroll to position [6064, 0]
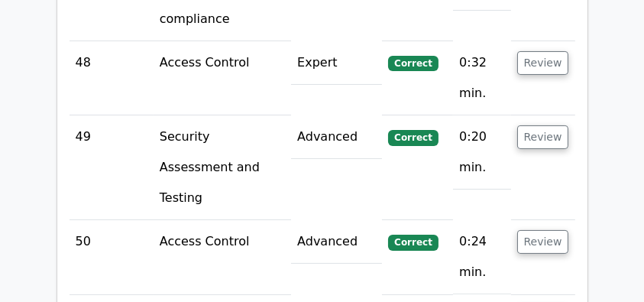
drag, startPoint x: 89, startPoint y: 47, endPoint x: 437, endPoint y: 269, distance: 412.9
copy div "In a modern enterprise office, which video surveillance feature is essential fo…"
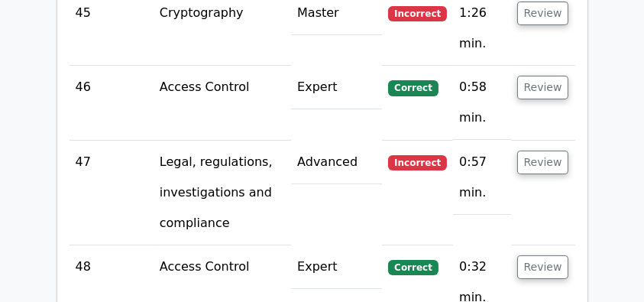
scroll to position [5810, 0]
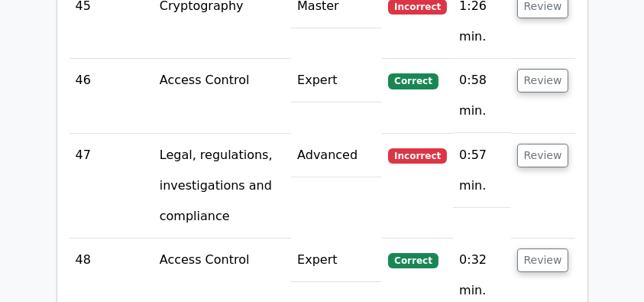
scroll to position [5860, 0]
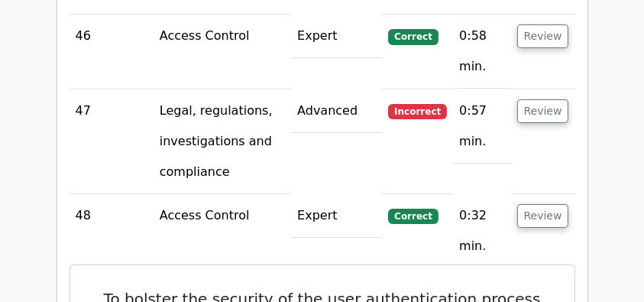
scroll to position [5860, 0]
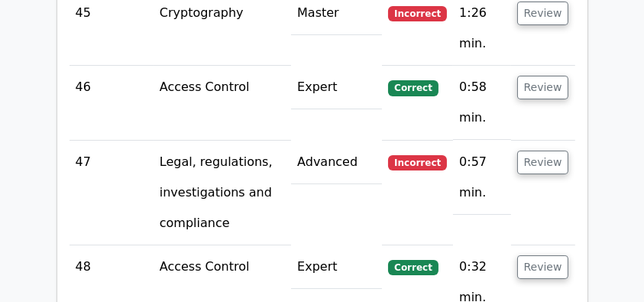
drag, startPoint x: 87, startPoint y: 21, endPoint x: 377, endPoint y: 161, distance: 322.1
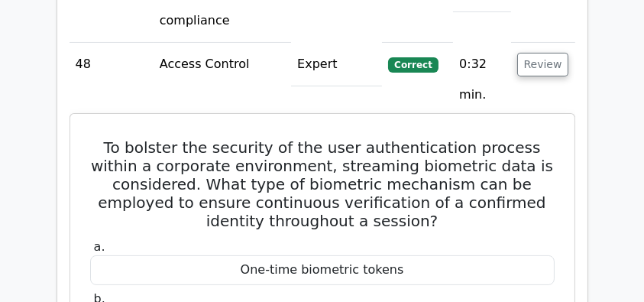
scroll to position [6064, 0]
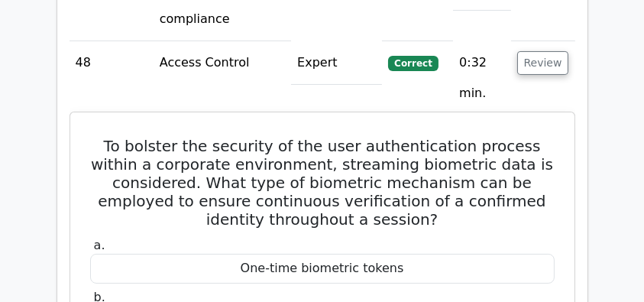
copy div "To bolster the security of the user authentication process within a corporate e…"
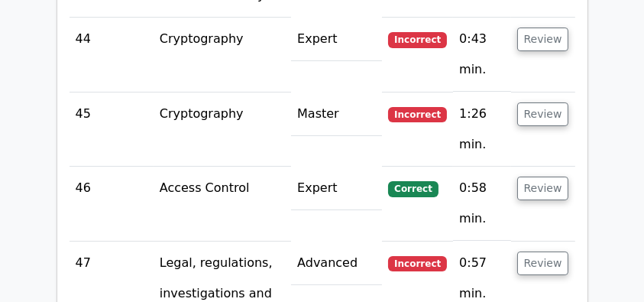
scroll to position [5759, 0]
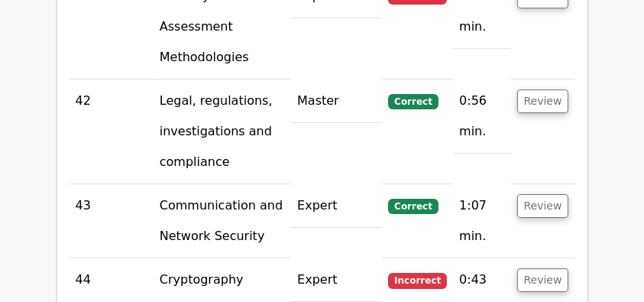
scroll to position [5504, 0]
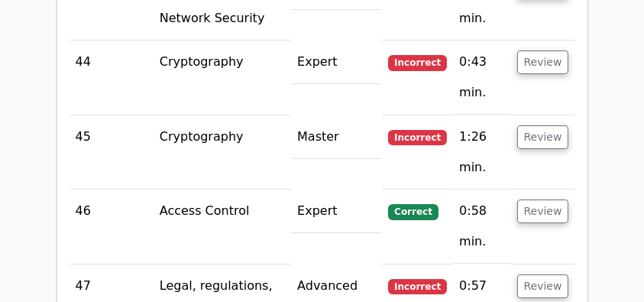
scroll to position [5759, 0]
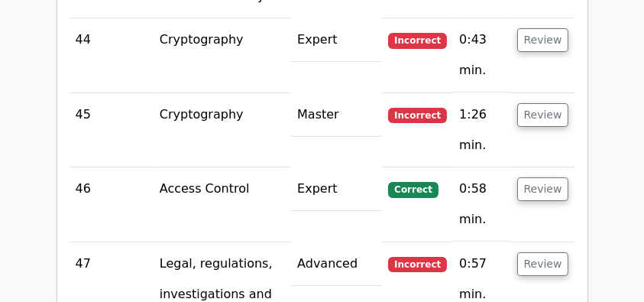
drag, startPoint x: 96, startPoint y: 51, endPoint x: 493, endPoint y: 288, distance: 462.8
copy div "Upon identifying an unauthorized entry into the organization's network, what sh…"
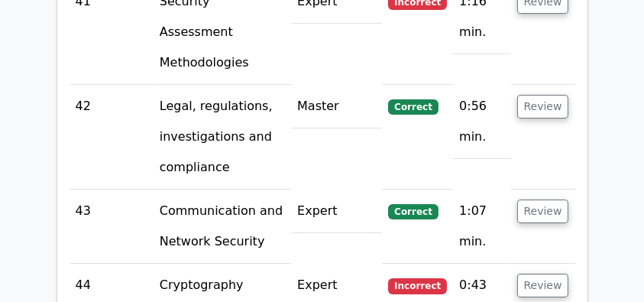
scroll to position [5504, 0]
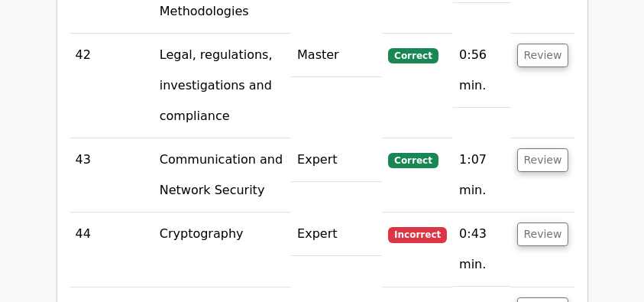
scroll to position [5554, 0]
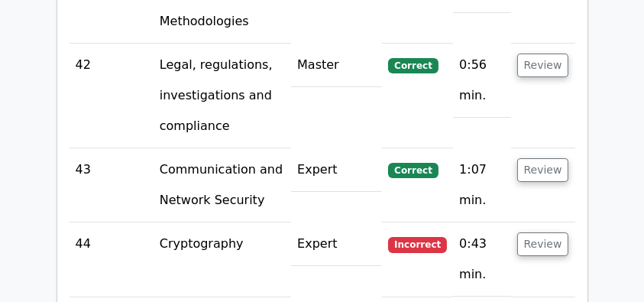
drag, startPoint x: 102, startPoint y: 152, endPoint x: 376, endPoint y: 190, distance: 277.0
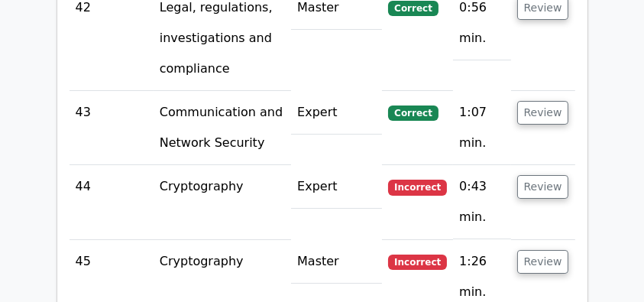
scroll to position [5554, 0]
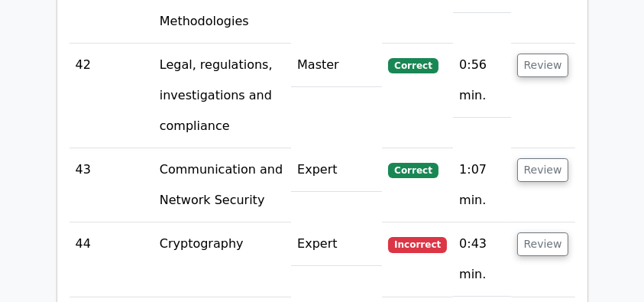
drag, startPoint x: 106, startPoint y: 76, endPoint x: 529, endPoint y: 128, distance: 425.9
drag, startPoint x: 96, startPoint y: 76, endPoint x: 425, endPoint y: 144, distance: 336.4
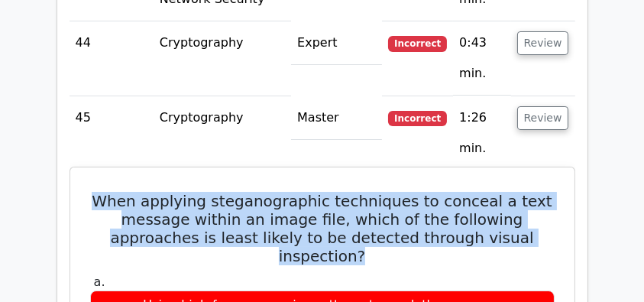
scroll to position [5759, 0]
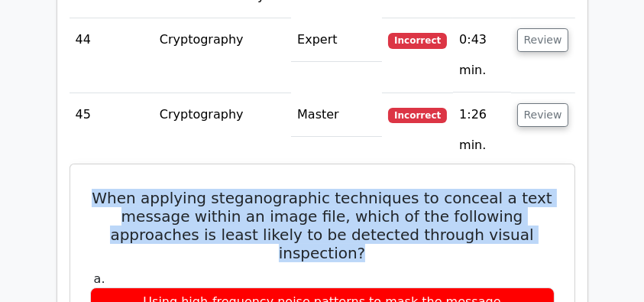
copy div "When applying steganographic techniques to conceal a text message within an ima…"
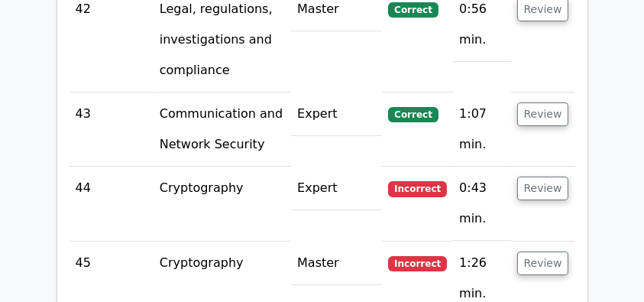
scroll to position [5504, 0]
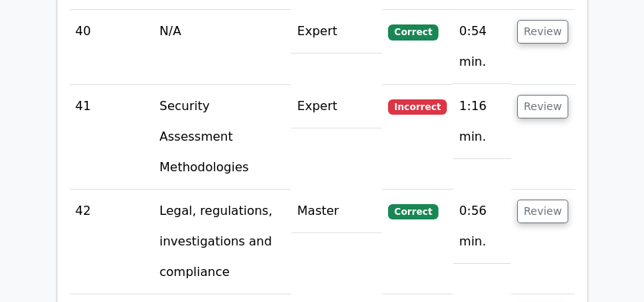
scroll to position [5453, 0]
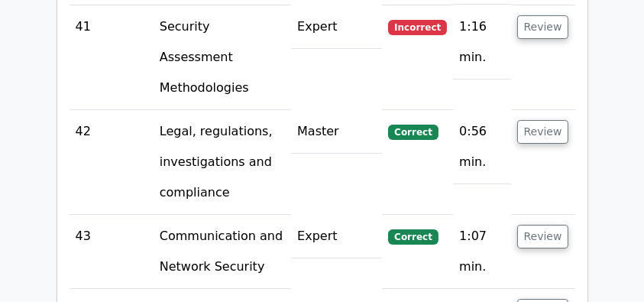
scroll to position [5504, 0]
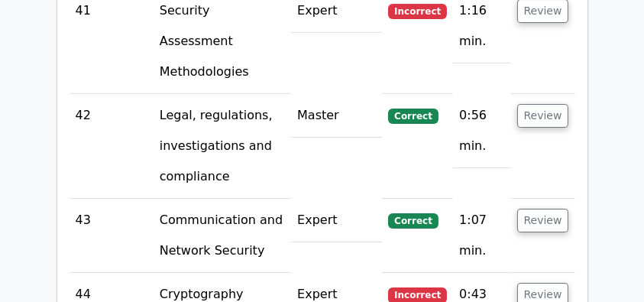
drag, startPoint x: 97, startPoint y: 54, endPoint x: 427, endPoint y: 280, distance: 399.7
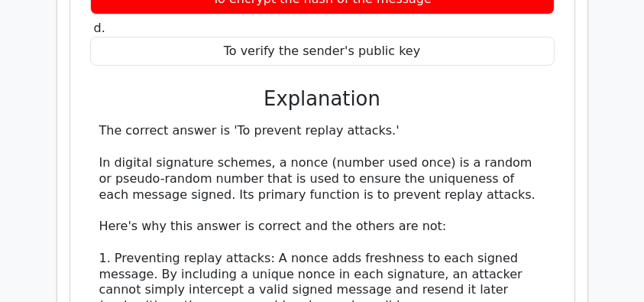
scroll to position [6064, 0]
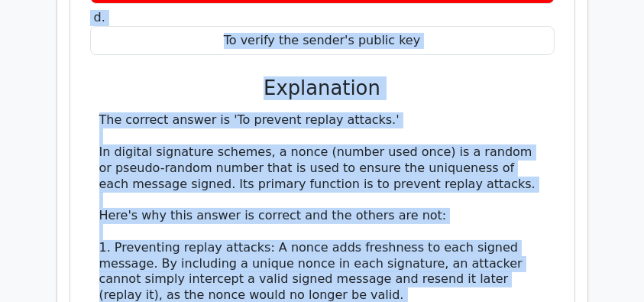
copy div "Which of the following best describes the function of a nonce in digital signat…"
